Goal: Task Accomplishment & Management: Manage account settings

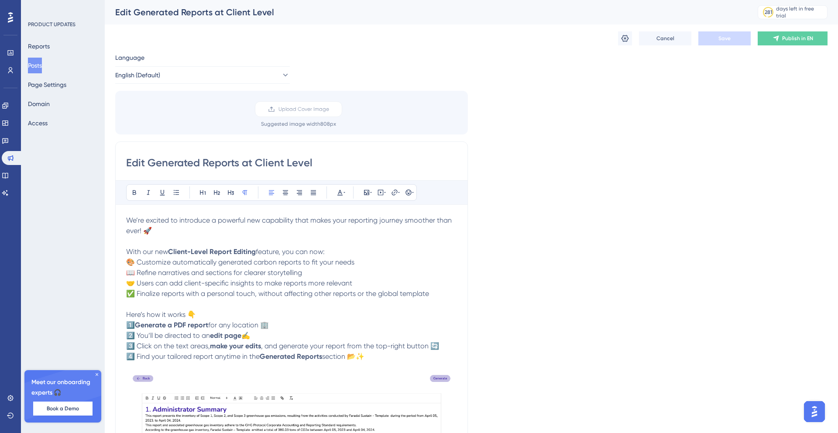
click at [624, 132] on div "Language English (Default) Upload Cover Image Suggested image width 808 px Edit…" at bounding box center [471, 338] width 713 height 572
click at [316, 165] on input "Edit Generated Reports at Client Level" at bounding box center [291, 163] width 331 height 14
click at [331, 167] on input "Edit Generated Reports at Client Level" at bounding box center [291, 163] width 331 height 14
drag, startPoint x: 315, startPoint y: 161, endPoint x: 147, endPoint y: 160, distance: 168.5
click at [147, 160] on input "Edit Generated Reports at Client Level" at bounding box center [291, 163] width 331 height 14
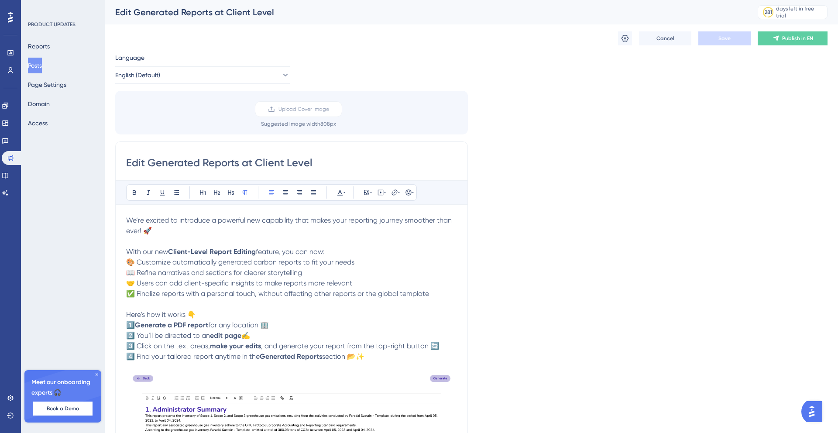
click at [327, 158] on input "Edit Generated Reports at Client Level" at bounding box center [291, 163] width 331 height 14
drag, startPoint x: 314, startPoint y: 162, endPoint x: 220, endPoint y: 161, distance: 93.4
click at [220, 161] on input "Edit Generated Reports at Client Level" at bounding box center [291, 163] width 331 height 14
type input "Editable PDF Reports"
click at [732, 36] on button "Save" at bounding box center [725, 38] width 52 height 14
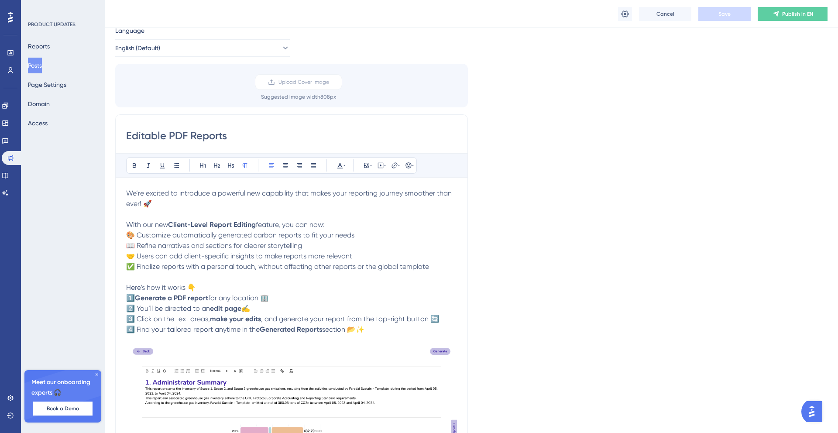
scroll to position [29, 0]
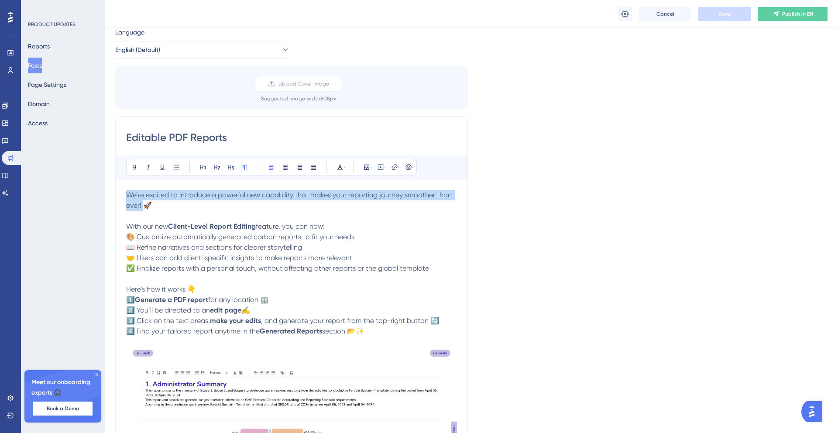
drag, startPoint x: 144, startPoint y: 205, endPoint x: 127, endPoint y: 193, distance: 21.3
click at [127, 193] on span "We’re excited to introduce a powerful new capability that makes your reporting …" at bounding box center [289, 200] width 327 height 19
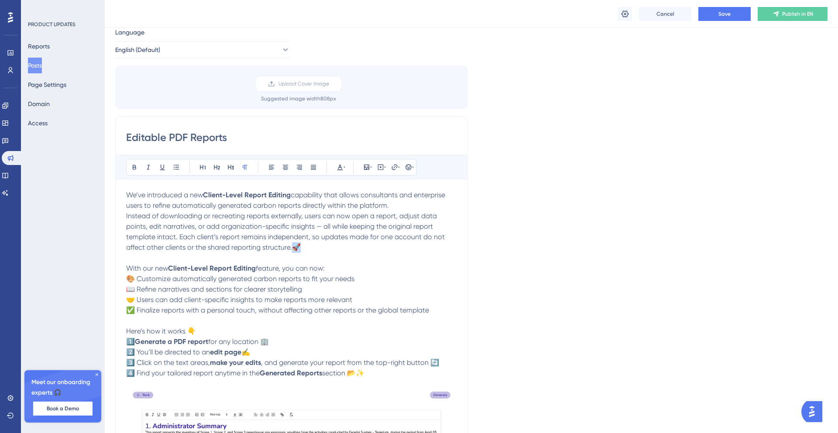
drag, startPoint x: 309, startPoint y: 245, endPoint x: 294, endPoint y: 245, distance: 15.3
click at [294, 245] on p "Instead of downloading or recreating reports externally, users can now open a r…" at bounding box center [291, 232] width 331 height 42
click at [410, 206] on p "We’ve introduced a new Client-Level Report Editing capability that allows consu…" at bounding box center [291, 200] width 331 height 21
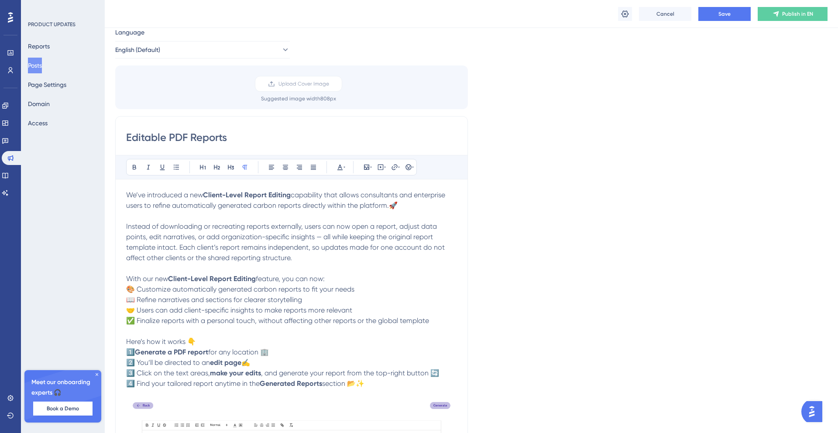
click at [435, 227] on span "Instead of downloading or recreating reports externally, users can now open a r…" at bounding box center [286, 242] width 320 height 40
click at [424, 226] on span "Instead of downloading or recreating reports externally, users can now open a r…" at bounding box center [290, 242] width 328 height 40
click at [438, 236] on span "Instead of downloading or recreating reports externally, users can now open a r…" at bounding box center [292, 242] width 332 height 40
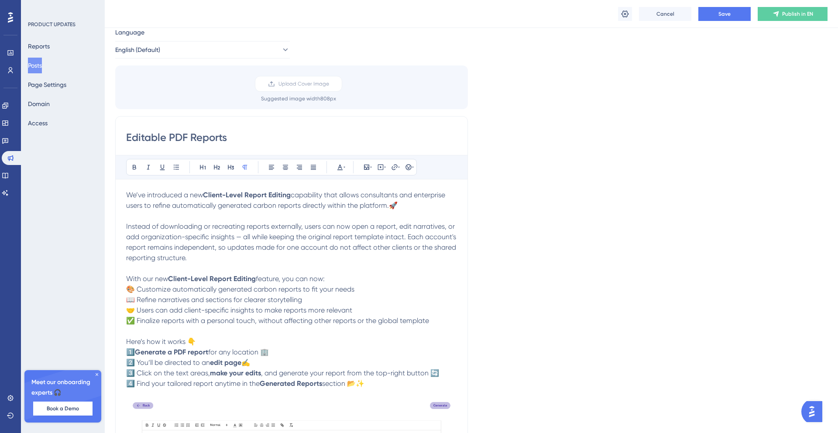
click at [437, 252] on p "Instead of downloading or recreating reports externally, users can now open a r…" at bounding box center [291, 242] width 331 height 42
click at [420, 258] on p "Instead of downloading or recreating reports externally, users can now open a r…" at bounding box center [291, 242] width 331 height 42
click at [422, 247] on span "Instead of downloading or recreating reports externally, users can now open a r…" at bounding box center [292, 242] width 332 height 40
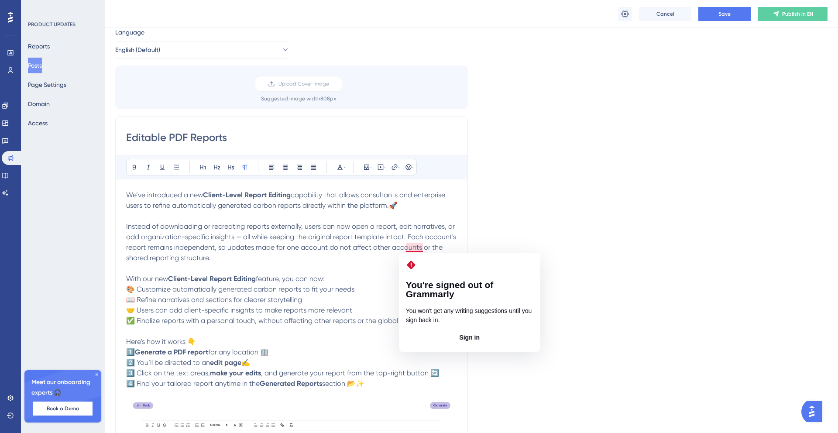
click at [415, 247] on span "Instead of downloading or recreating reports externally, users can now open a r…" at bounding box center [292, 242] width 332 height 40
click at [521, 223] on div "Language English (Default) Upload Cover Image Suggested image width 808 px Edit…" at bounding box center [471, 339] width 713 height 624
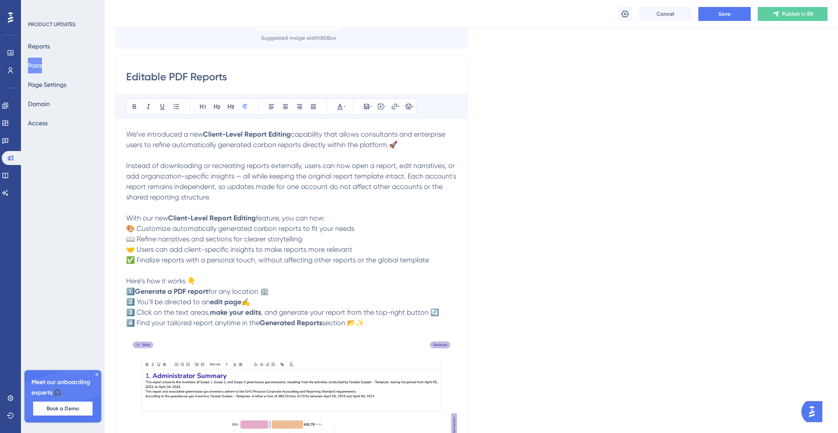
scroll to position [90, 0]
click at [249, 133] on strong "Client-Level Report Editing" at bounding box center [247, 134] width 88 height 8
click at [379, 263] on span "✅ Finalize reports with a personal touch, without affecting other reports or th…" at bounding box center [277, 259] width 303 height 8
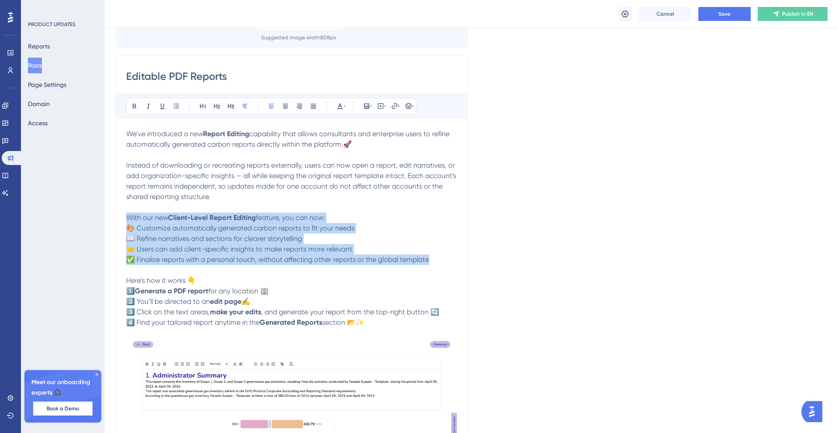
drag, startPoint x: 432, startPoint y: 258, endPoint x: 100, endPoint y: 214, distance: 335.1
click at [105, 214] on div "Performance Users Engagement Widgets Feedback Product Updates Knowledge Base AI…" at bounding box center [472, 339] width 734 height 859
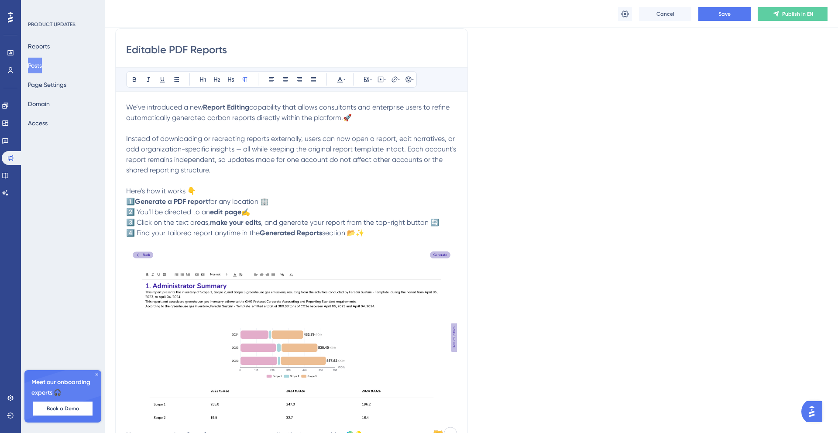
scroll to position [118, 0]
click at [139, 200] on strong "Generate a PDF report" at bounding box center [171, 200] width 73 height 8
drag, startPoint x: 152, startPoint y: 200, endPoint x: 189, endPoint y: 200, distance: 36.7
click at [189, 200] on p "Here’s how it works 👇 1️⃣ Start g enerating a PDF report for any location 🏢 2️⃣…" at bounding box center [291, 211] width 331 height 52
click at [135, 77] on icon at bounding box center [134, 78] width 3 height 5
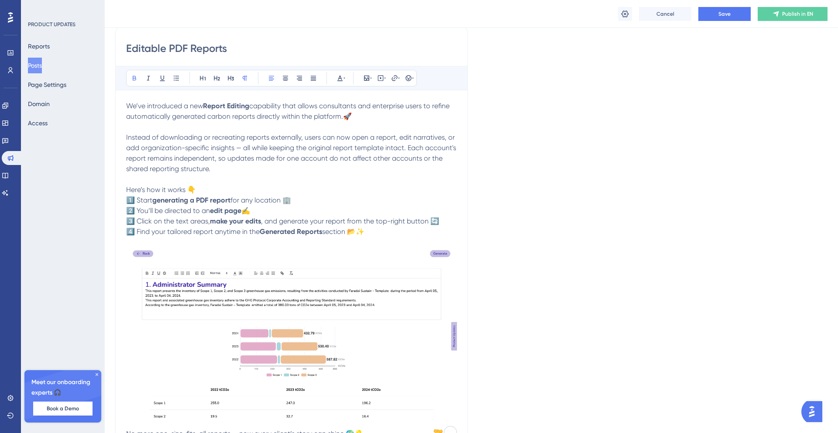
click at [348, 198] on p "Here’s how it works 👇 1️⃣ Start generating a PDF report for any location 🏢 2️⃣ …" at bounding box center [291, 211] width 331 height 52
drag, startPoint x: 376, startPoint y: 231, endPoint x: 125, endPoint y: 108, distance: 279.4
click at [125, 108] on div "Editable PDF Reports Bold Italic Underline Bullet Point Heading 1 Heading 2 Hea…" at bounding box center [291, 238] width 353 height 423
click at [342, 80] on icon at bounding box center [340, 78] width 7 height 7
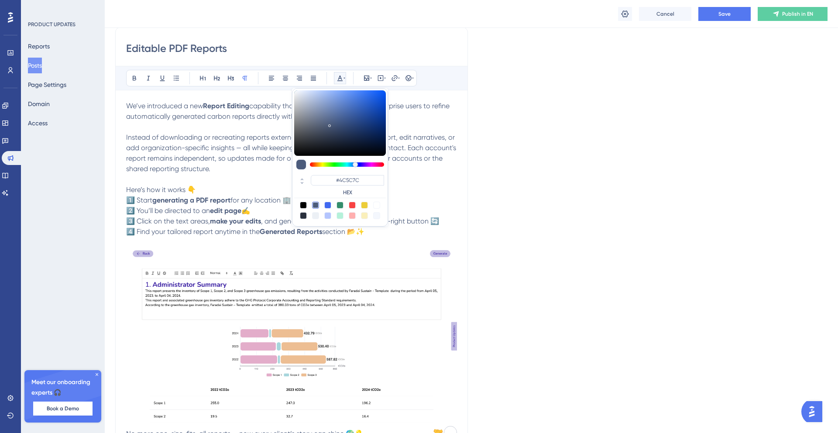
click at [304, 207] on div at bounding box center [303, 205] width 7 height 7
type input "#000000"
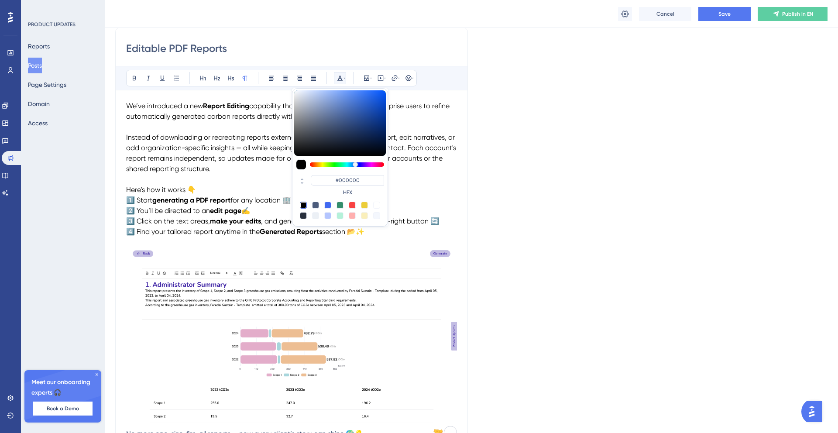
click at [538, 186] on div "Language English (Default) Upload Cover Image Suggested image width 808 px Edit…" at bounding box center [471, 218] width 713 height 561
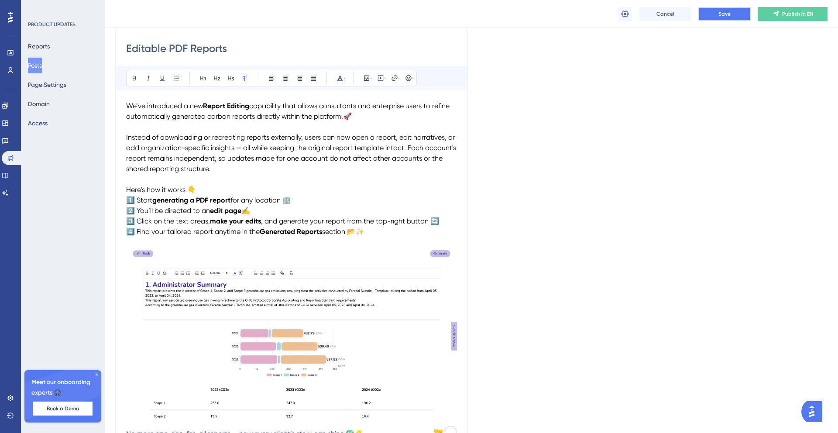
click at [727, 14] on span "Save" at bounding box center [725, 13] width 12 height 7
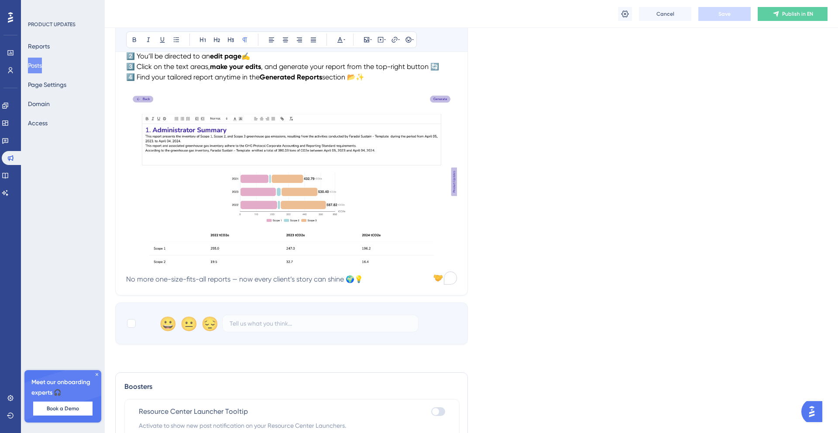
scroll to position [273, 0]
click at [127, 279] on span "No more one-size-fits-all reports — now every client’s story can shine 🌍💡" at bounding box center [244, 279] width 237 height 8
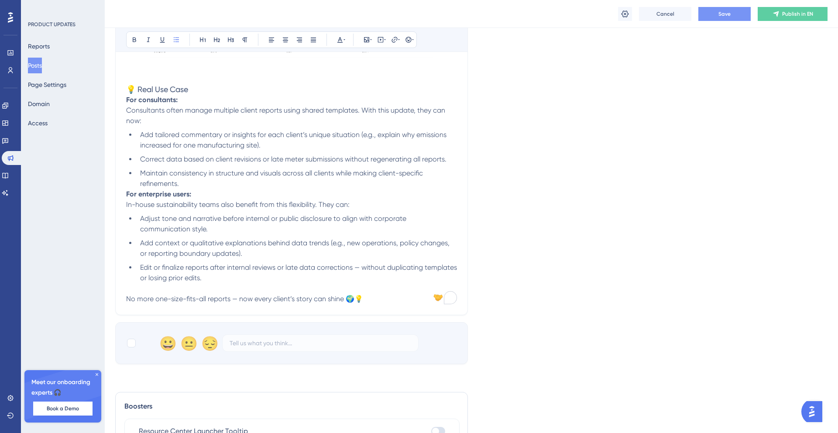
scroll to position [491, 0]
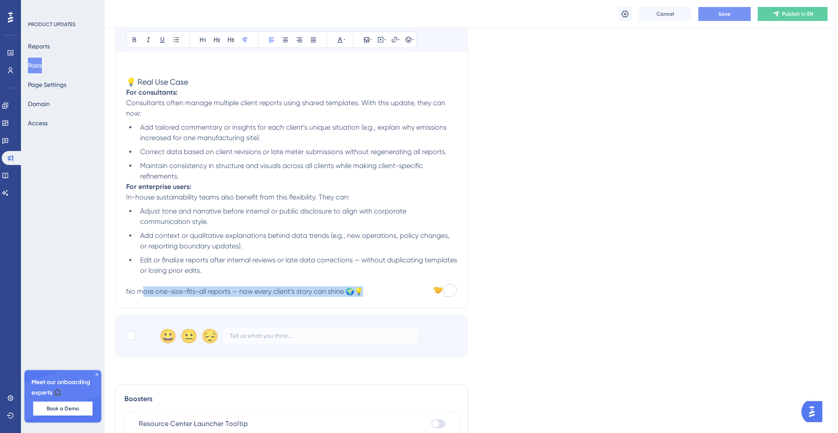
drag, startPoint x: 367, startPoint y: 288, endPoint x: 143, endPoint y: 292, distance: 224.0
click at [143, 292] on p "No more one-size-fits-all reports — now every client’s story can shine 🌍💡" at bounding box center [291, 291] width 331 height 10
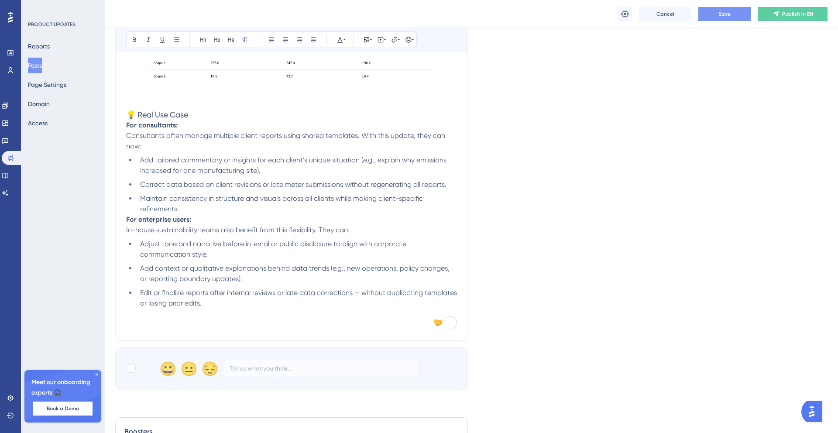
scroll to position [448, 0]
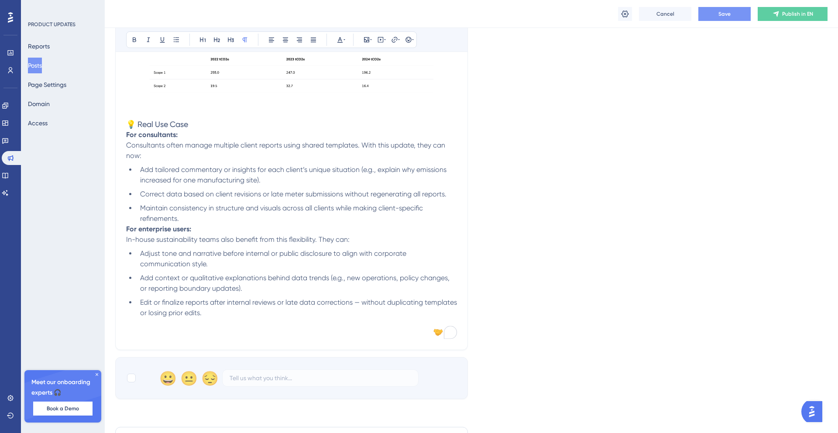
click at [192, 123] on h3 "💡 Real Use Case" at bounding box center [291, 124] width 331 height 10
drag, startPoint x: 199, startPoint y: 124, endPoint x: 126, endPoint y: 124, distance: 72.5
click at [126, 124] on h3 "💡 Real Use Case" at bounding box center [291, 124] width 331 height 10
click at [134, 39] on icon at bounding box center [134, 39] width 7 height 7
click at [201, 128] on h3 "💡 Real Use Case" at bounding box center [291, 124] width 331 height 10
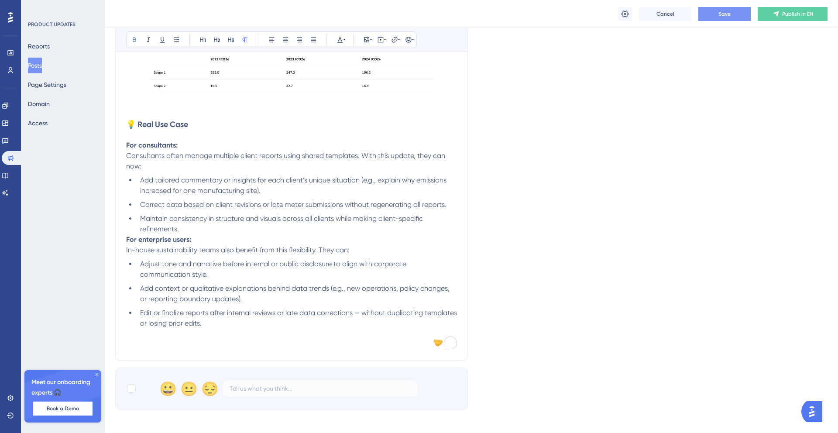
click at [185, 231] on li "Maintain consistency in structure and visuals across all clients while making c…" at bounding box center [297, 224] width 320 height 21
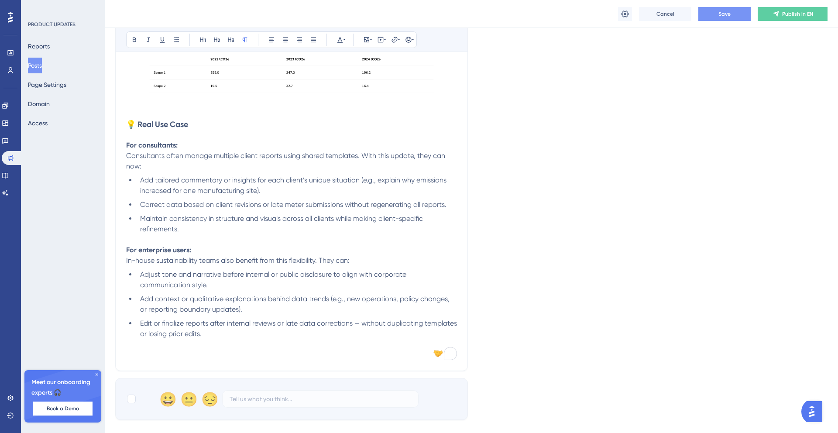
click at [272, 191] on li "Add tailored commentary or insights for each client’s unique situation (e.g., e…" at bounding box center [297, 185] width 320 height 21
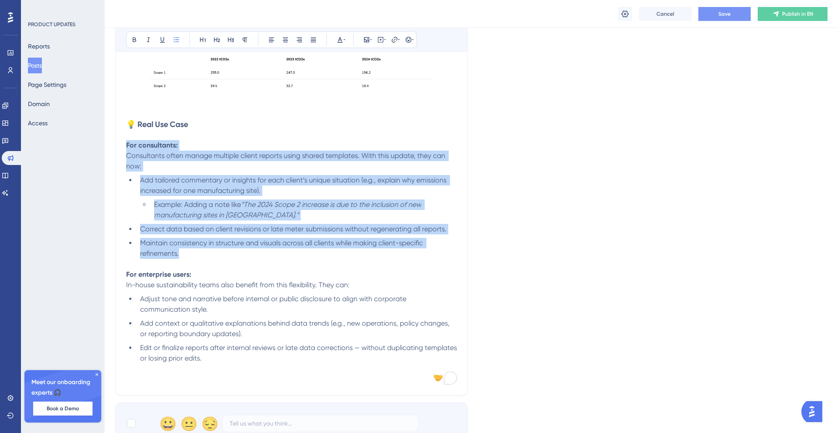
drag, startPoint x: 188, startPoint y: 254, endPoint x: 118, endPoint y: 149, distance: 126.2
click at [118, 149] on div "Editable PDF Reports Bold Italic Underline Bullet Point Heading 1 Heading 2 Hea…" at bounding box center [291, 46] width 353 height 699
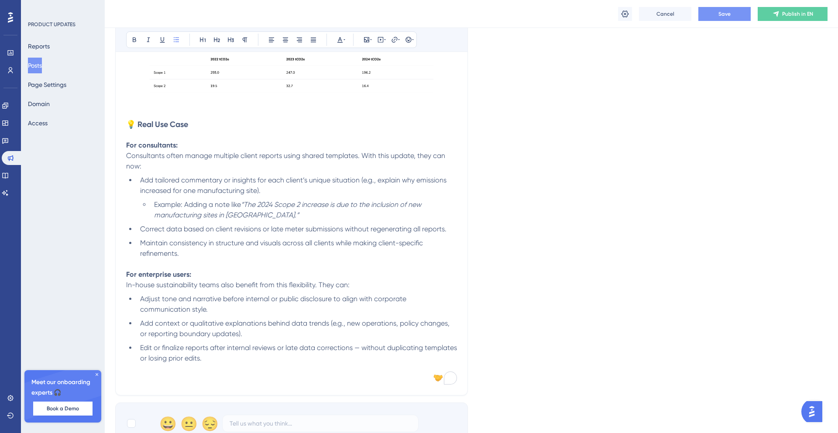
click at [157, 186] on li "Add tailored commentary or insights for each client’s unique situation (e.g., e…" at bounding box center [297, 185] width 320 height 21
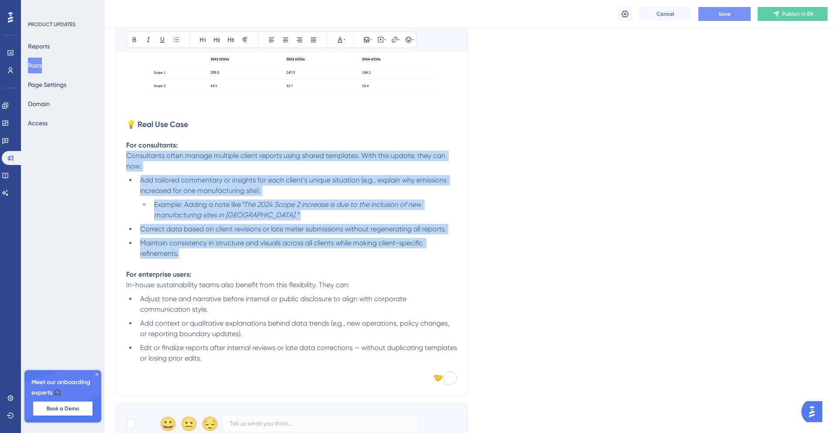
drag, startPoint x: 183, startPoint y: 252, endPoint x: 125, endPoint y: 155, distance: 112.4
click at [125, 155] on div "Editable PDF Reports Bold Italic Underline Bullet Point Heading 1 Heading 2 Hea…" at bounding box center [291, 46] width 353 height 699
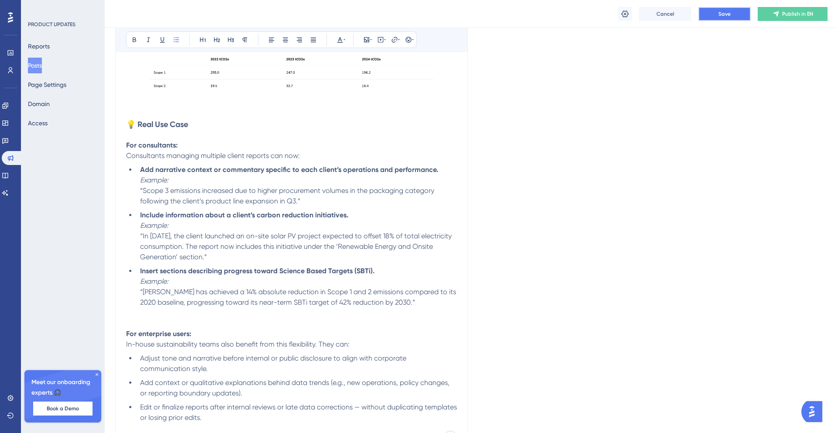
click at [727, 16] on span "Save" at bounding box center [725, 13] width 12 height 7
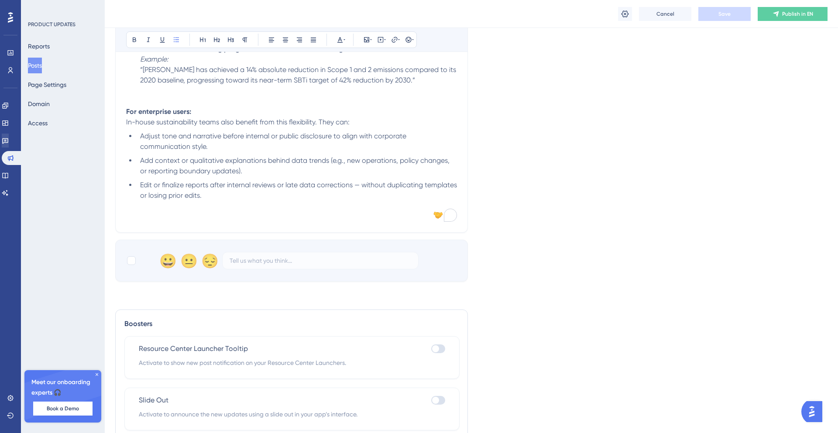
scroll to position [638, 0]
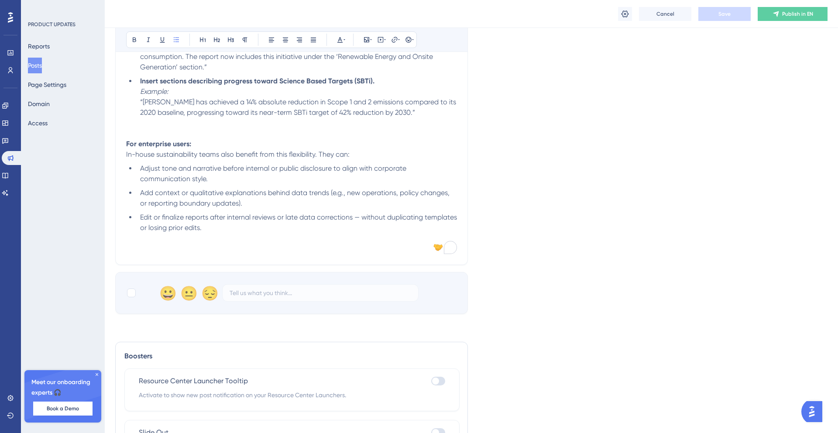
click at [231, 177] on li "Adjust tone and narrative before internal or public disclosure to align with co…" at bounding box center [297, 173] width 320 height 21
click at [249, 202] on li "Add context or qualitative explanations behind data trends (e.g., new operation…" at bounding box center [297, 198] width 320 height 21
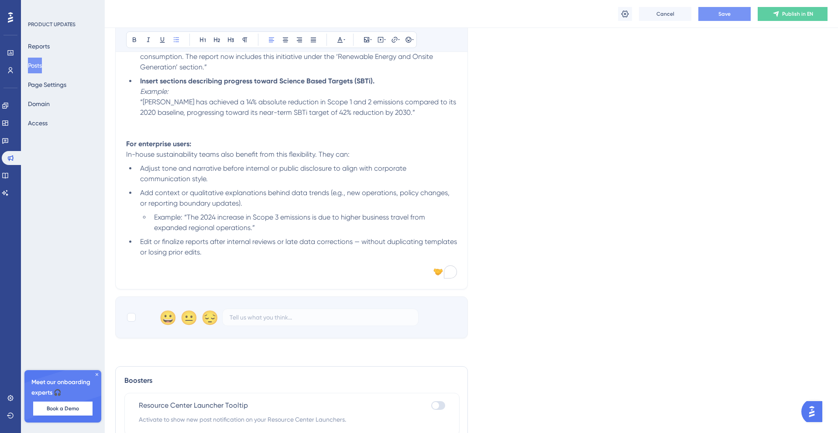
click at [154, 219] on span "Example: “The 2024 increase in Scope 3 emissions is due to higher business trav…" at bounding box center [290, 222] width 273 height 19
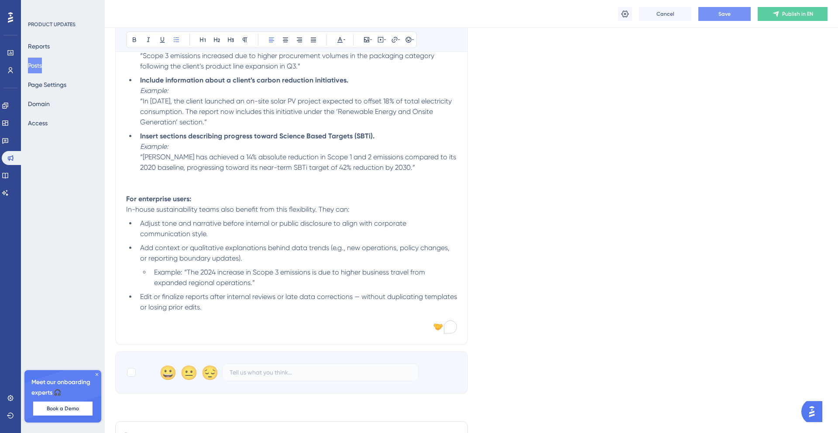
scroll to position [587, 0]
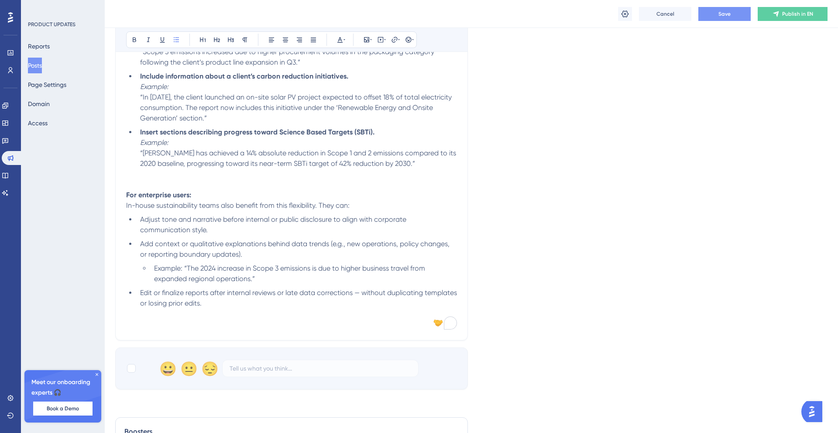
click at [322, 249] on li "Add context or qualitative explanations behind data trends (e.g., new operation…" at bounding box center [297, 249] width 320 height 21
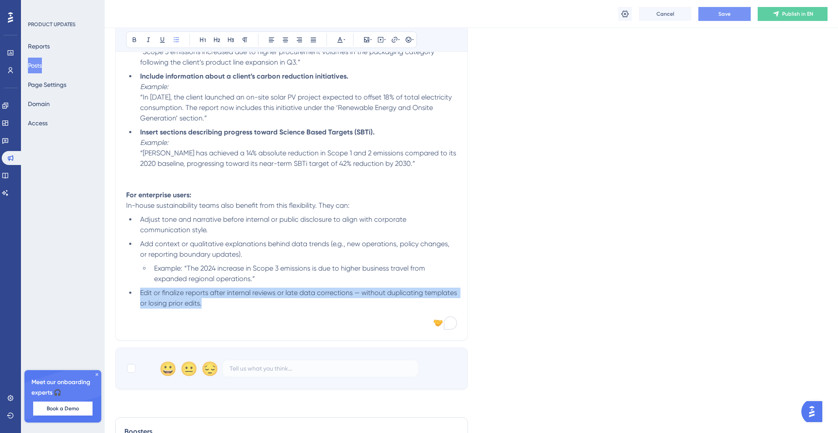
drag, startPoint x: 256, startPoint y: 302, endPoint x: 128, endPoint y: 296, distance: 128.1
click at [128, 296] on ul "Adjust tone and narrative before internal or public disclosure to align with co…" at bounding box center [291, 261] width 331 height 94
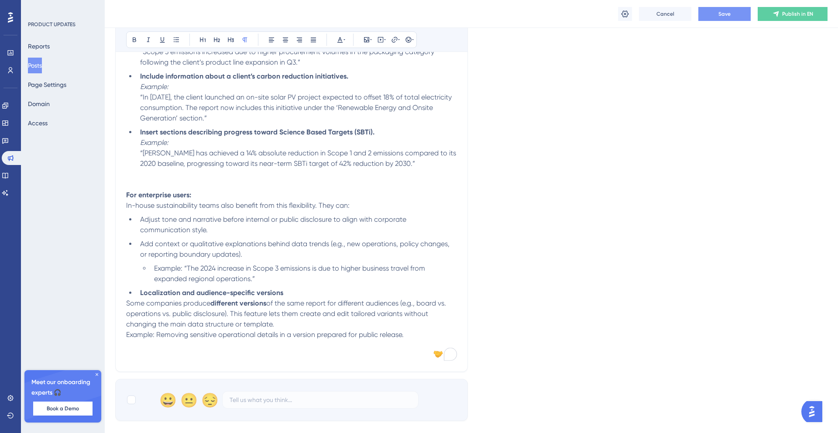
click at [126, 305] on span "Some companies produce" at bounding box center [168, 303] width 84 height 8
click at [127, 331] on span "Example: Removing sensitive operational details in a version prepared for publi…" at bounding box center [265, 335] width 278 height 8
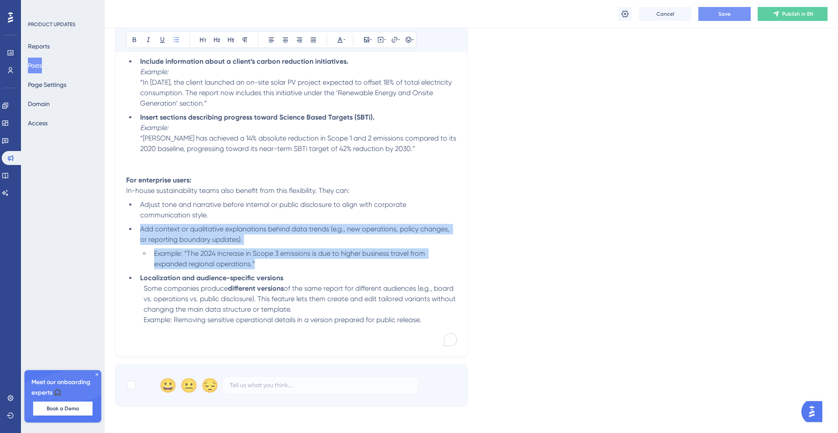
drag, startPoint x: 258, startPoint y: 264, endPoint x: 137, endPoint y: 232, distance: 125.9
click at [137, 232] on ul "Adjust tone and narrative before internal or public disclosure to align with co…" at bounding box center [291, 242] width 331 height 84
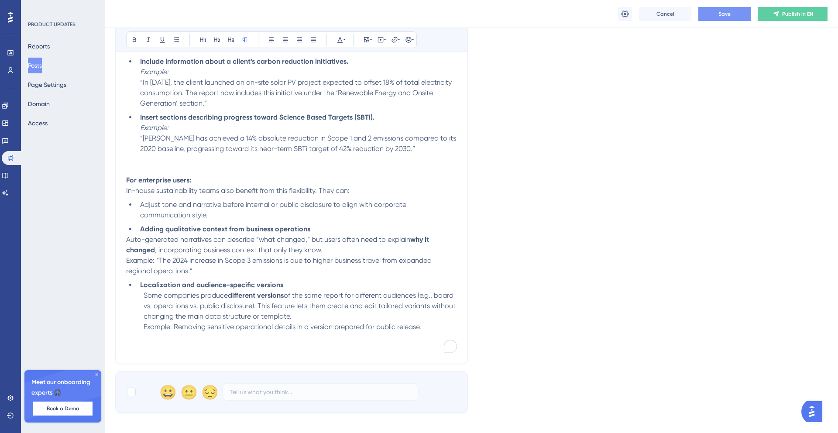
click at [128, 238] on span "Auto-generated narratives can describe “what changed,” but users often need to …" at bounding box center [268, 239] width 284 height 8
click at [127, 260] on span "Example: “The 2024 increase in Scope 3 emissions is due to higher business trav…" at bounding box center [279, 265] width 307 height 19
click at [175, 260] on span "Example: “The 2024 increase in Scope 3 emissions is due to higher business trav…" at bounding box center [297, 265] width 307 height 19
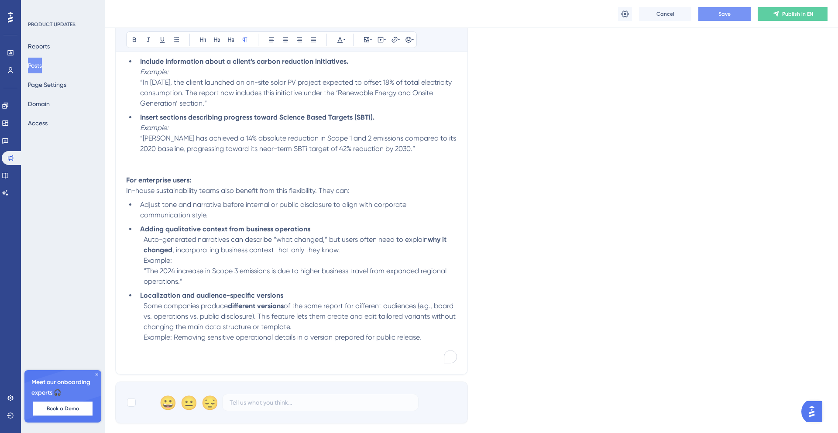
click at [173, 337] on span "Example: Removing sensitive operational details in a version prepared for publi…" at bounding box center [283, 337] width 278 height 8
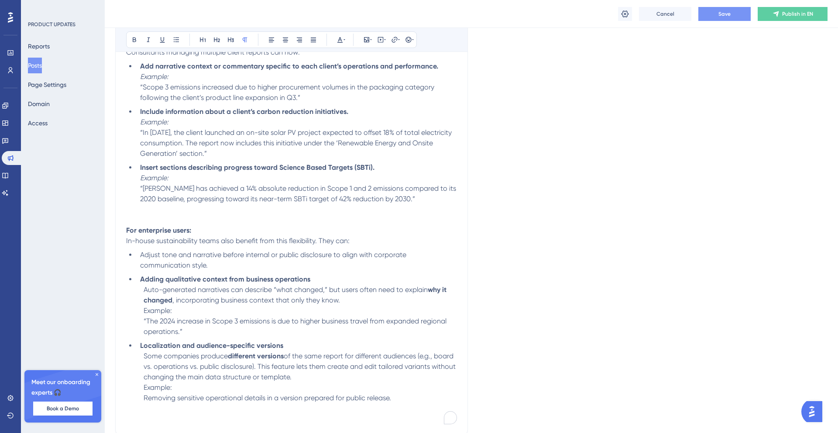
scroll to position [546, 0]
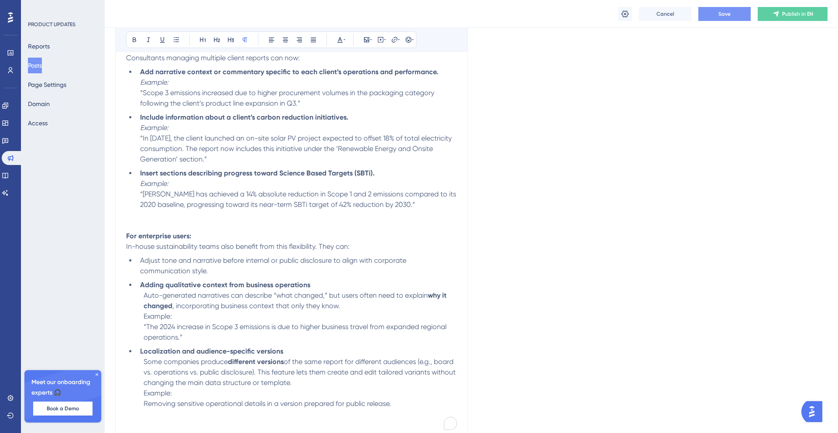
click at [162, 285] on strong "Adding qualitative context from business operations" at bounding box center [225, 285] width 170 height 8
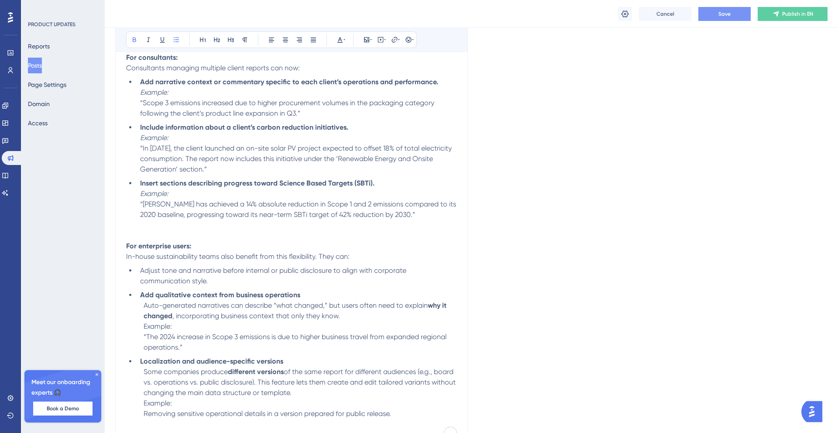
scroll to position [535, 0]
click at [210, 286] on li "Adjust tone and narrative before internal or public disclosure to align with co…" at bounding box center [297, 276] width 320 height 21
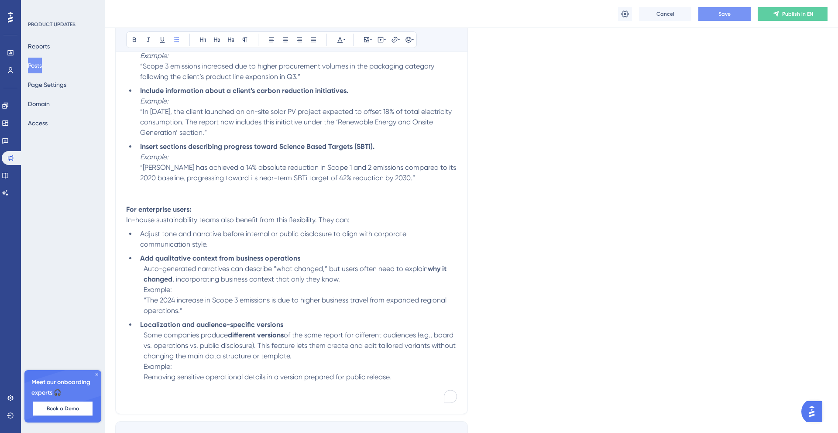
scroll to position [574, 0]
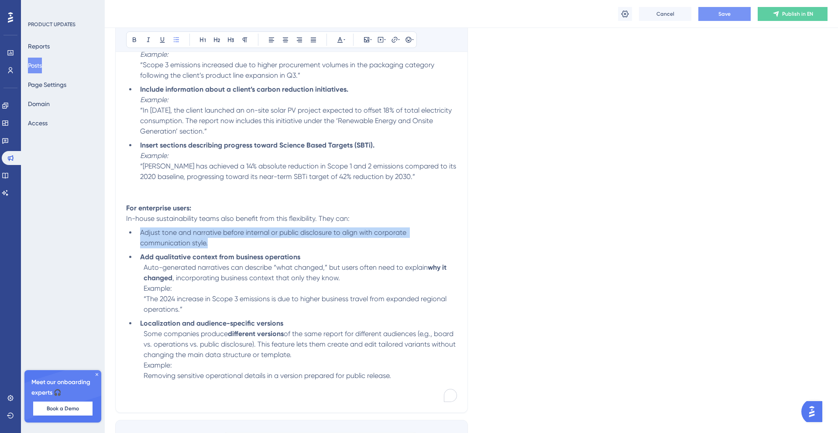
drag, startPoint x: 221, startPoint y: 243, endPoint x: 137, endPoint y: 229, distance: 85.4
click at [137, 229] on li "Adjust tone and narrative before internal or public disclosure to align with co…" at bounding box center [297, 237] width 320 height 21
click at [141, 321] on strong "Localization and audience-specific versions" at bounding box center [211, 323] width 143 height 8
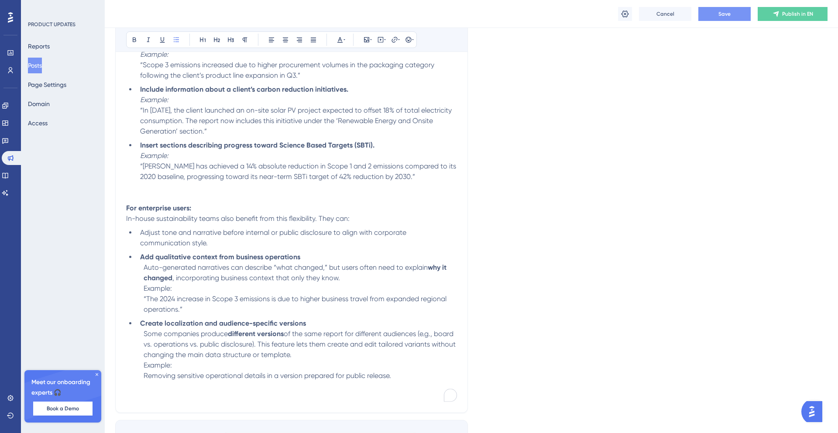
click at [212, 241] on li "Adjust tone and narrative before internal or public disclosure to align with co…" at bounding box center [297, 237] width 320 height 21
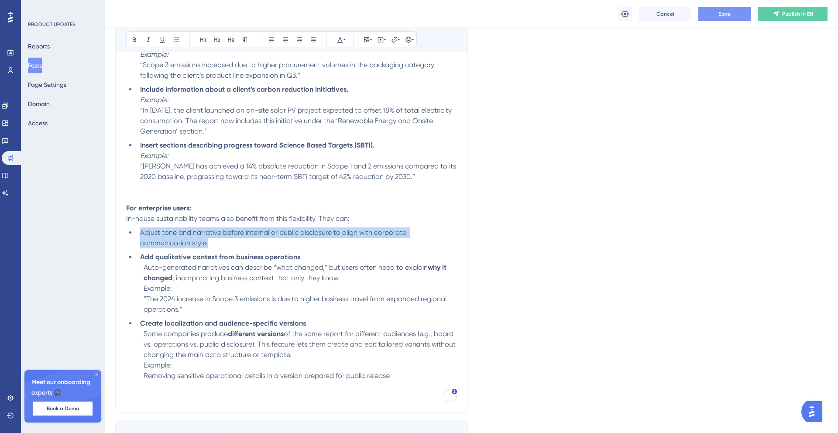
drag, startPoint x: 216, startPoint y: 243, endPoint x: 139, endPoint y: 234, distance: 77.9
click at [139, 234] on li "Adjust tone and narrative before internal or public disclosure to align with co…" at bounding box center [297, 237] width 320 height 21
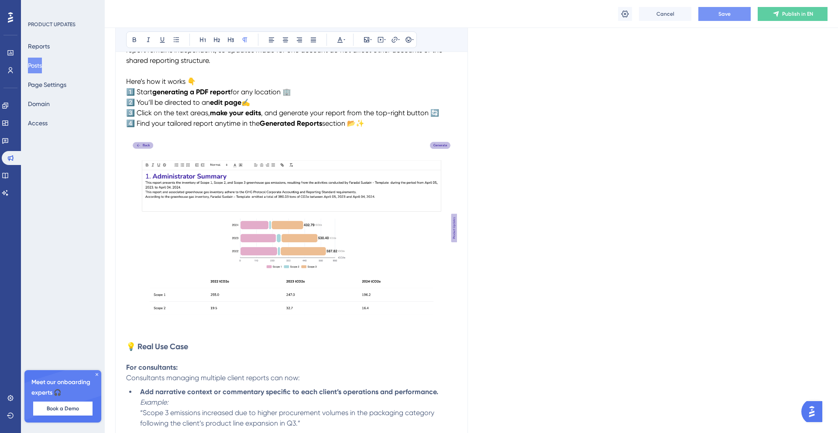
scroll to position [183, 0]
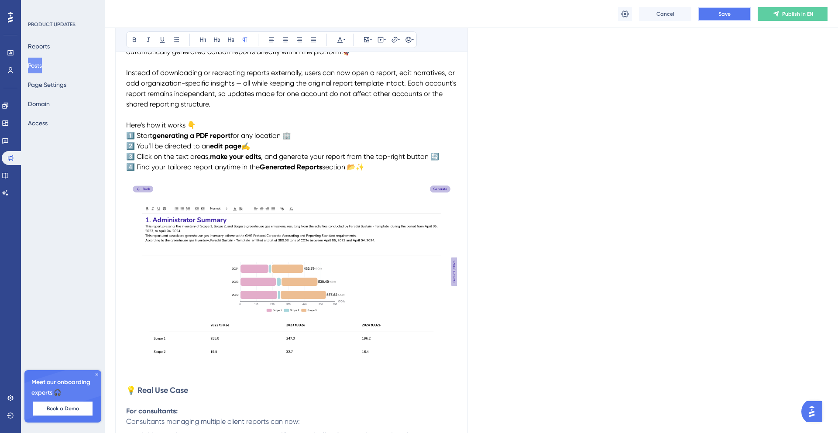
click at [727, 18] on button "Save" at bounding box center [725, 14] width 52 height 14
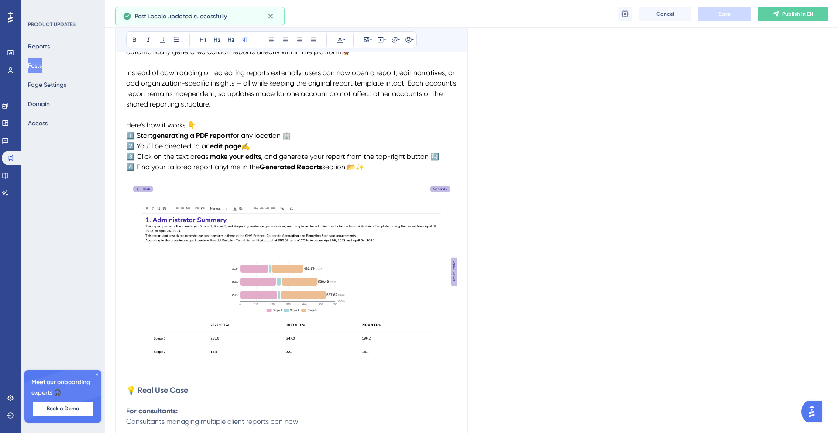
scroll to position [0, 0]
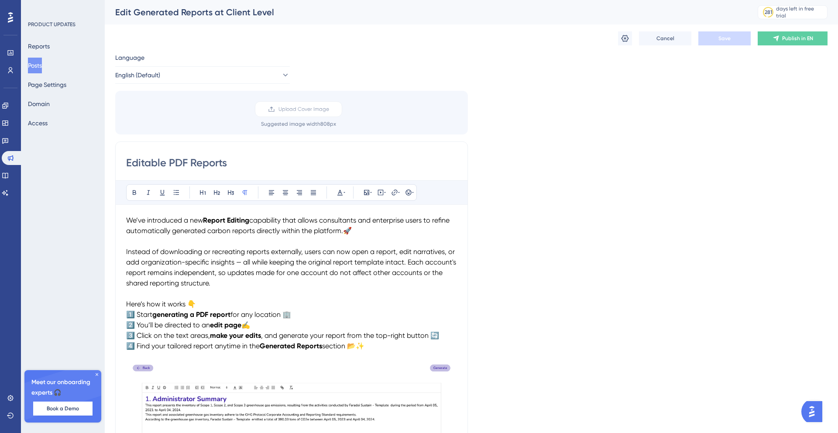
click at [42, 66] on button "Posts" at bounding box center [35, 66] width 14 height 16
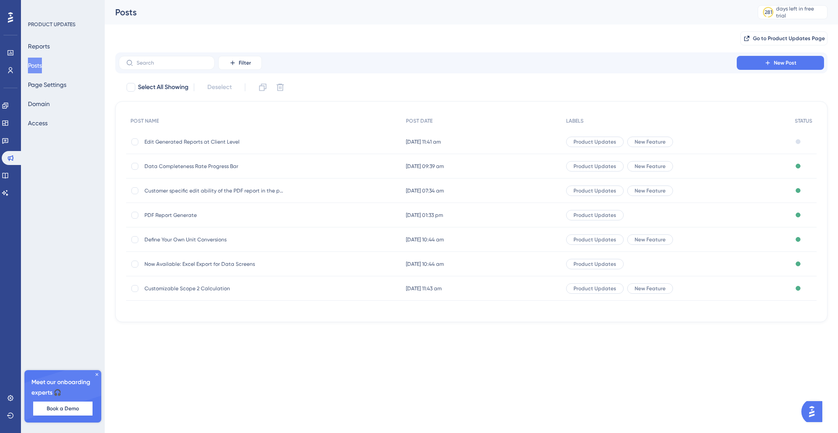
click at [192, 147] on div "Edit Generated Reports at Client Level Edit Generated Reports at Client Level" at bounding box center [215, 142] width 140 height 24
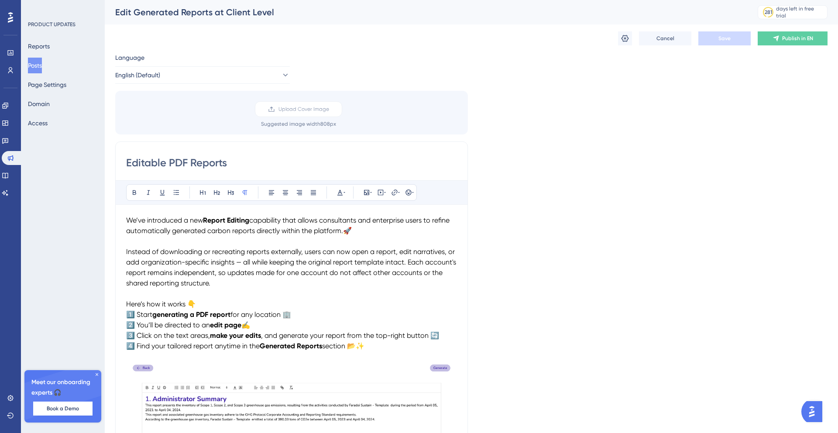
click at [232, 12] on div "Edit Generated Reports at Client Level" at bounding box center [425, 12] width 621 height 12
click at [265, 8] on div "Edit Generated Reports at Client Level" at bounding box center [425, 12] width 621 height 12
click at [624, 42] on icon at bounding box center [625, 38] width 9 height 9
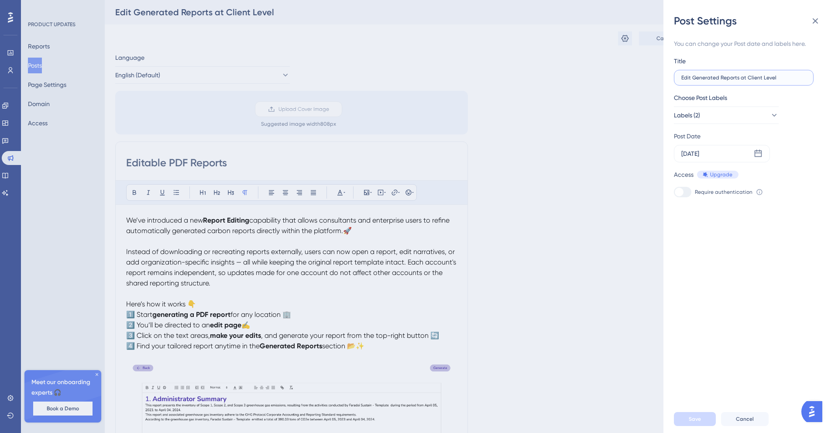
click at [732, 78] on input "Edit Generated Reports at Client Level" at bounding box center [744, 78] width 125 height 6
type input "Editable PDF Reports"
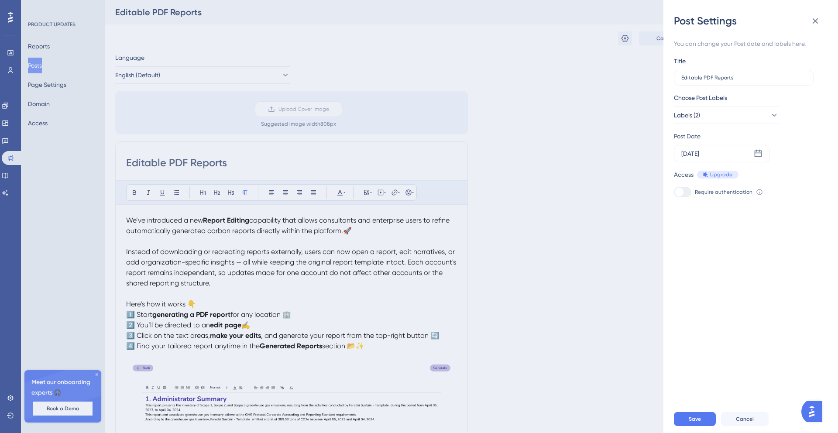
click at [753, 257] on div "You can change your Post date and labels here. Title Editable PDF Reports Choos…" at bounding box center [754, 216] width 161 height 377
click at [693, 416] on span "Save" at bounding box center [695, 419] width 12 height 7
click at [41, 65] on div "Post Settings You can change your Post date and labels here. Title Editable PDF…" at bounding box center [419, 216] width 838 height 433
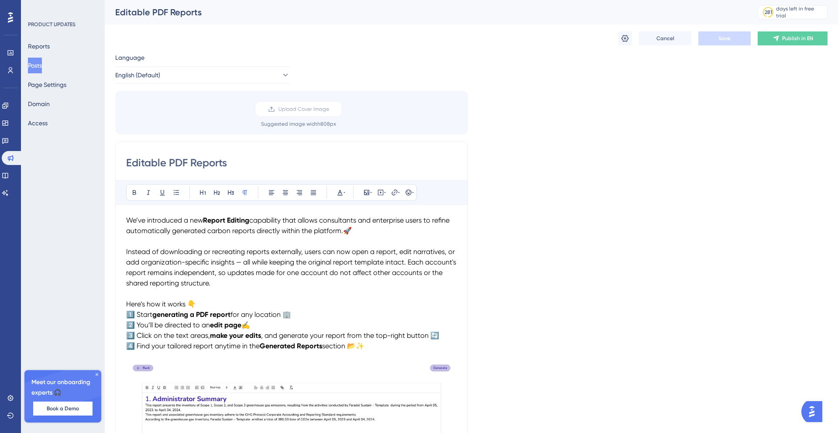
click at [42, 66] on button "Posts" at bounding box center [35, 66] width 14 height 16
